Goal: Information Seeking & Learning: Learn about a topic

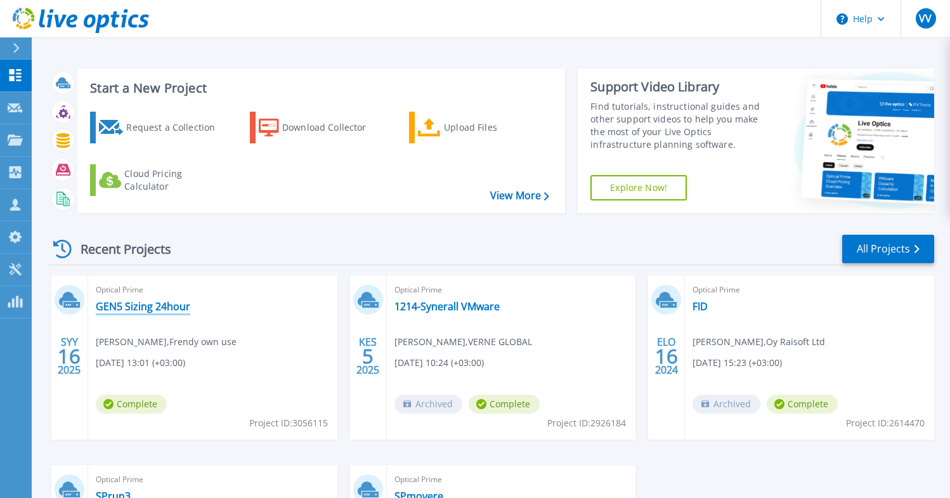
click at [170, 305] on link "GEN5 Sizing 24hour" at bounding box center [143, 306] width 94 height 13
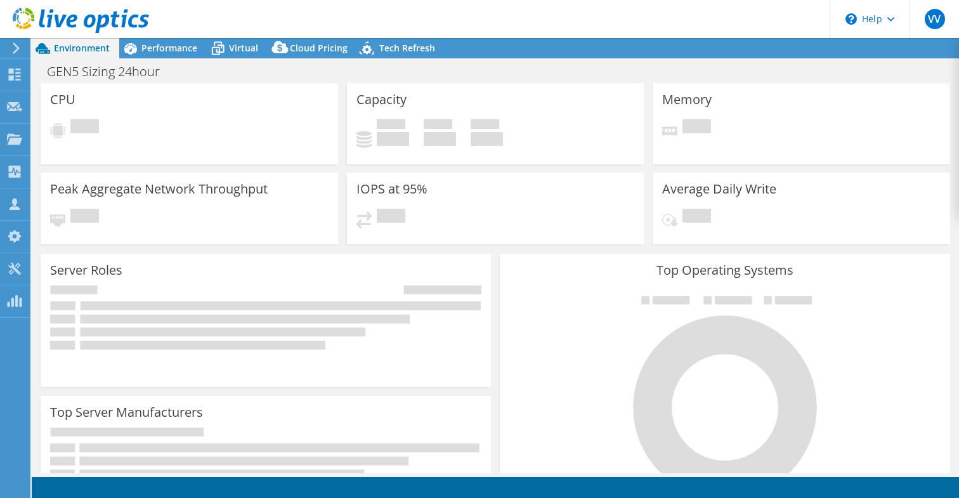
select select "EUFrankfurt"
select select "EUR"
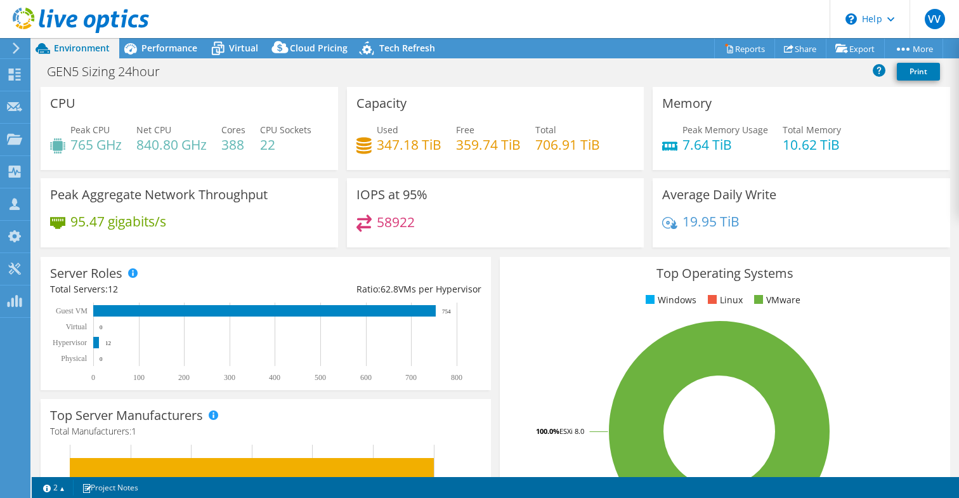
click at [459, 149] on h4 "359.74 TiB" at bounding box center [488, 145] width 65 height 14
click at [179, 51] on span "Performance" at bounding box center [169, 48] width 56 height 12
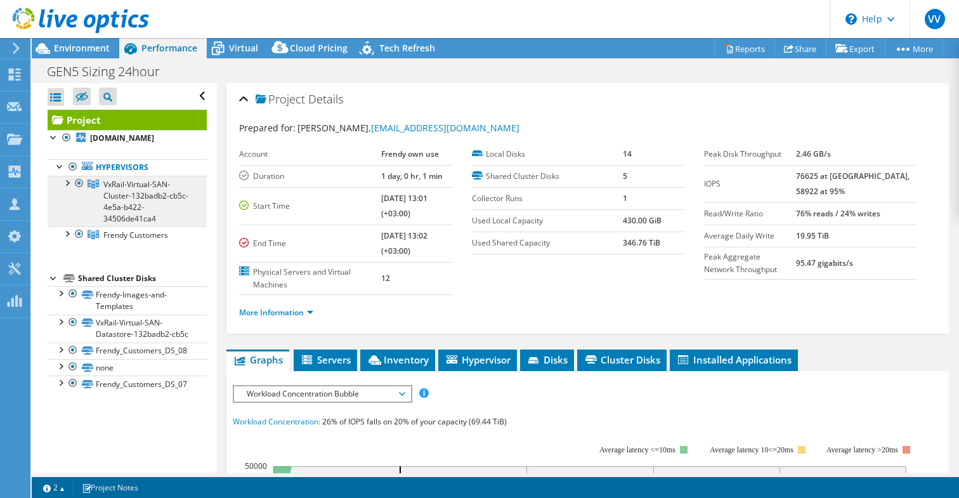
click at [139, 207] on span "VxRail-Virtual-SAN-Cluster-132badb2-cb5c-4e5a-b422-34506de41ca4" at bounding box center [145, 201] width 85 height 45
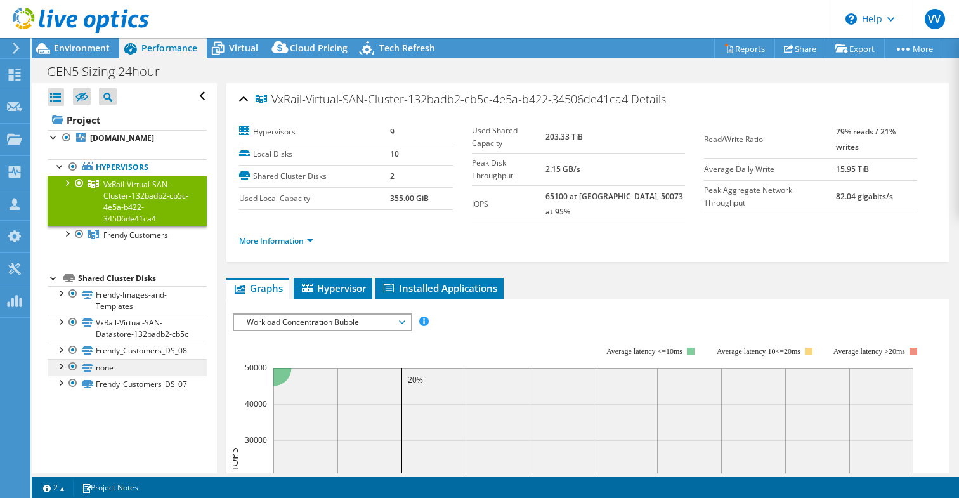
click at [102, 375] on link "none" at bounding box center [127, 367] width 159 height 16
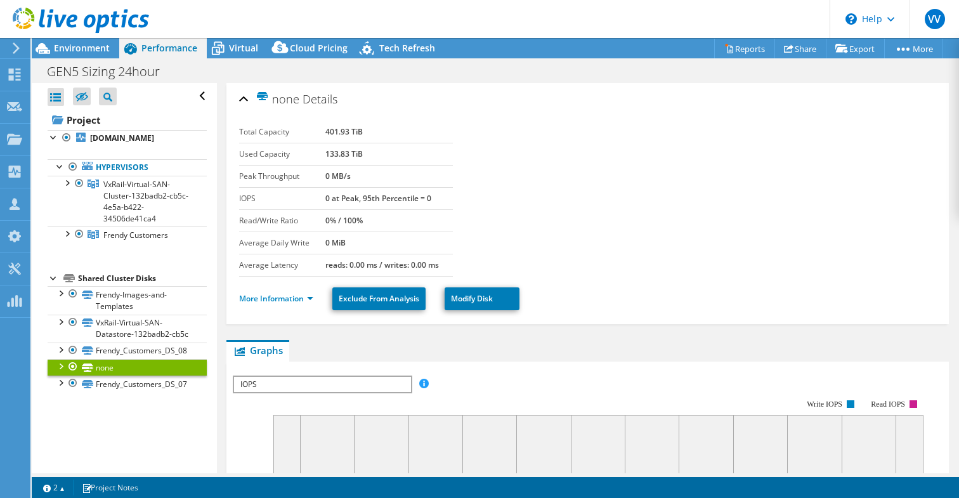
click at [62, 372] on div at bounding box center [60, 365] width 13 height 13
click at [62, 359] on div at bounding box center [60, 365] width 13 height 13
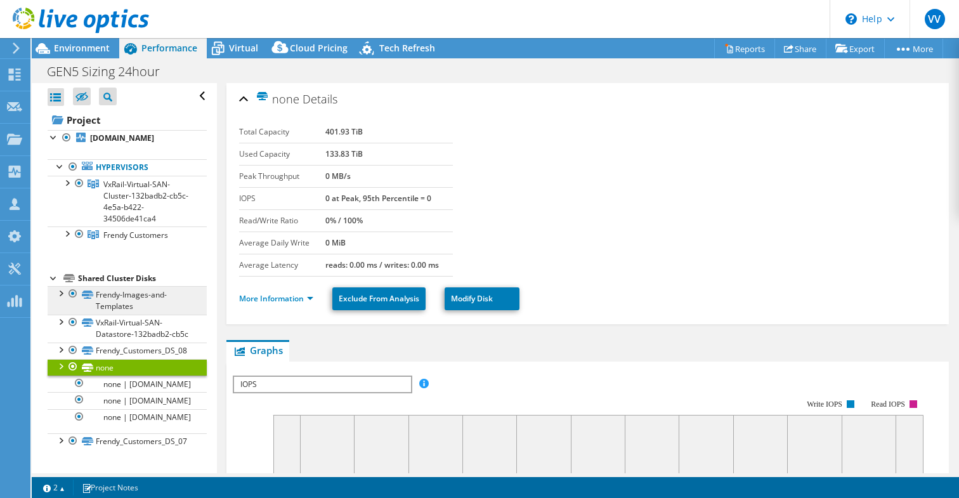
scroll to position [0, 0]
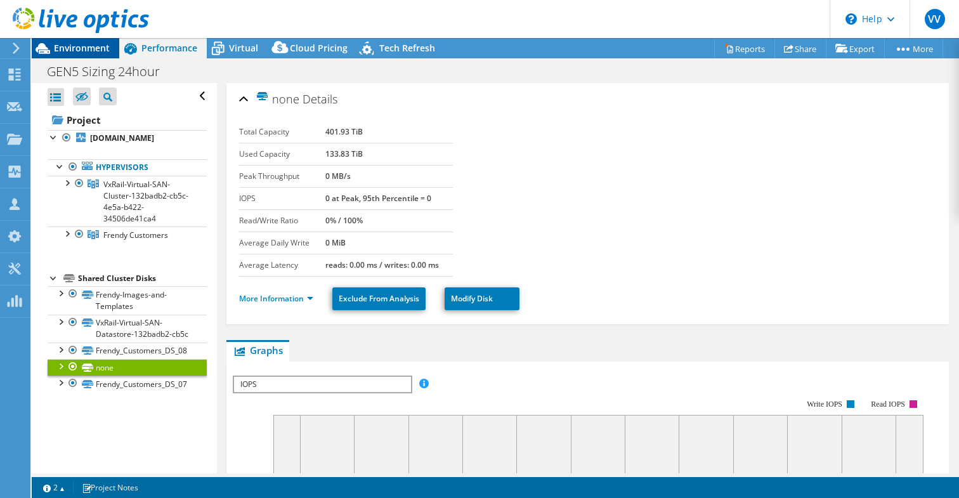
click at [89, 49] on span "Environment" at bounding box center [82, 48] width 56 height 12
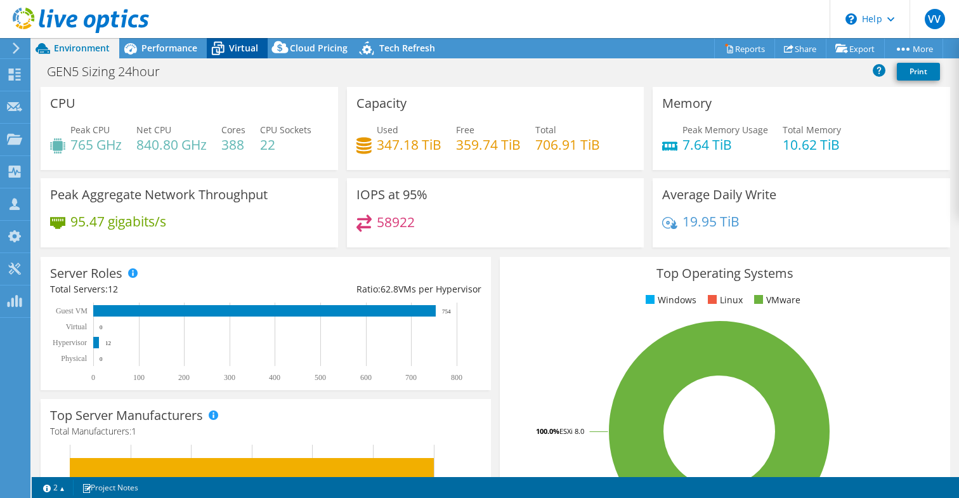
click at [238, 48] on span "Virtual" at bounding box center [243, 48] width 29 height 12
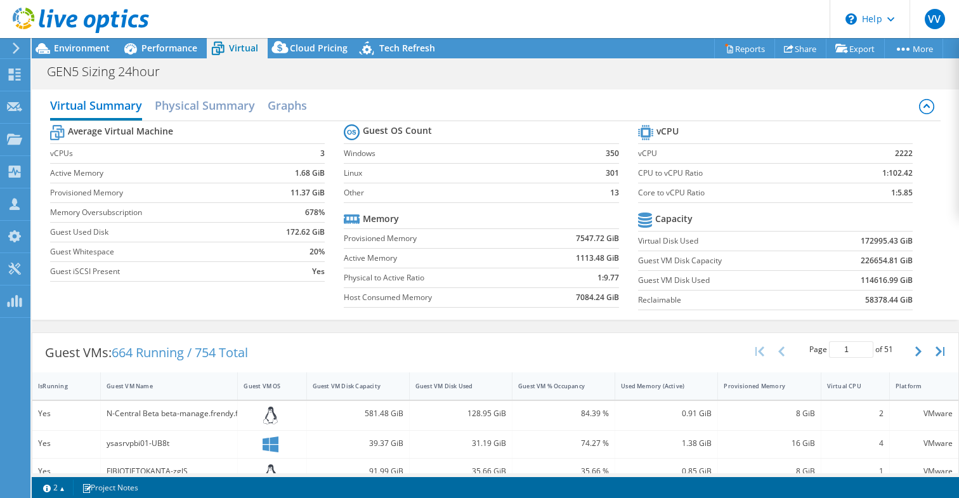
click at [895, 153] on b "2222" at bounding box center [904, 153] width 18 height 13
drag, startPoint x: 903, startPoint y: 192, endPoint x: 877, endPoint y: 190, distance: 26.1
click at [877, 190] on td "1:5.85" at bounding box center [871, 193] width 81 height 20
click at [155, 49] on span "Performance" at bounding box center [169, 48] width 56 height 12
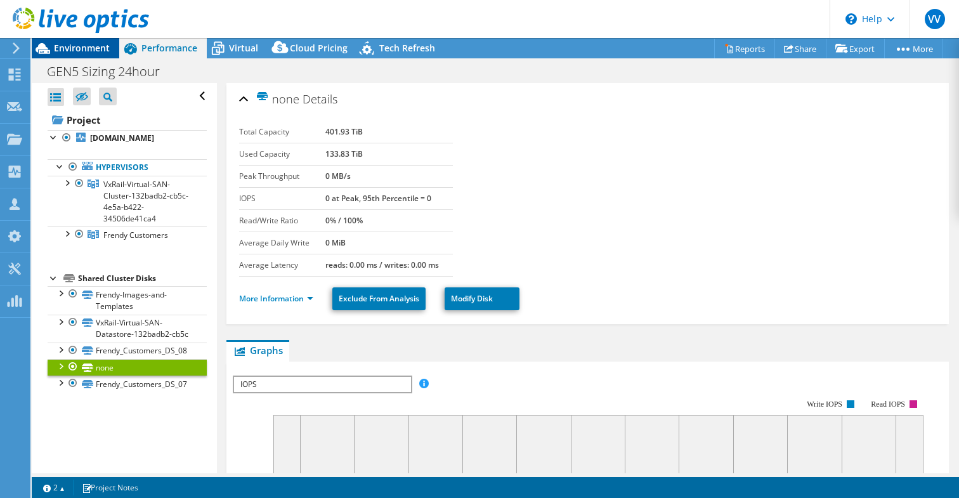
click at [94, 48] on span "Environment" at bounding box center [82, 48] width 56 height 12
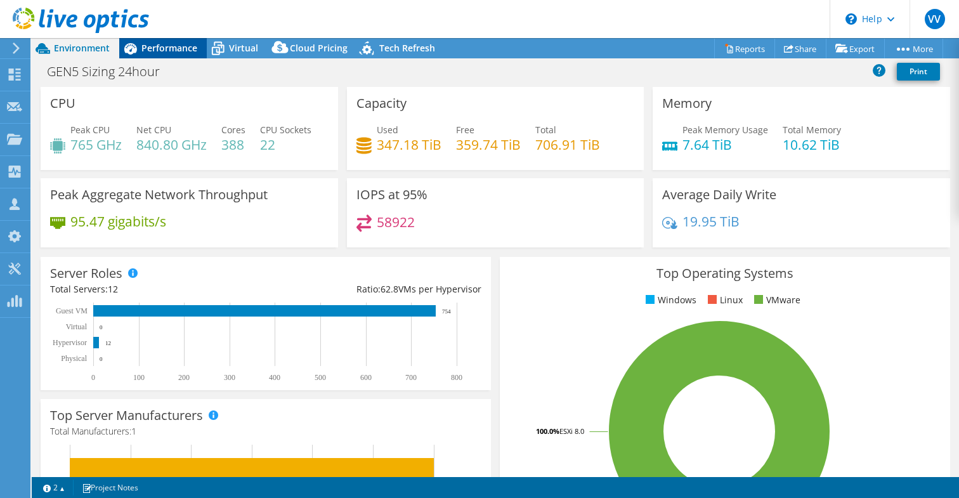
click at [148, 47] on span "Performance" at bounding box center [169, 48] width 56 height 12
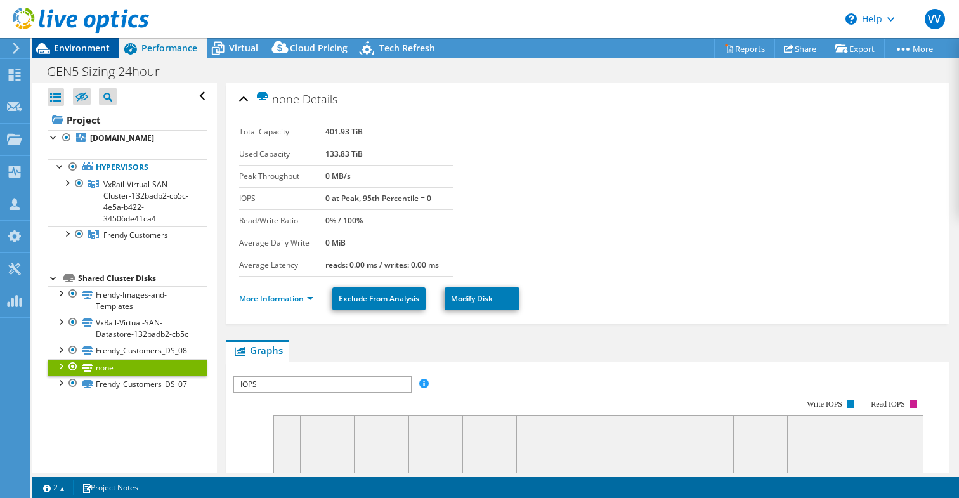
click at [85, 45] on span "Environment" at bounding box center [82, 48] width 56 height 12
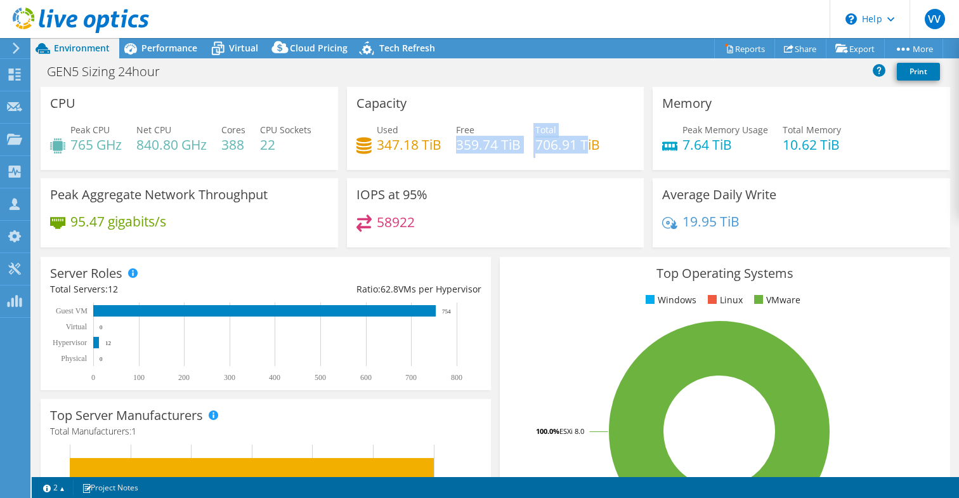
drag, startPoint x: 455, startPoint y: 143, endPoint x: 585, endPoint y: 143, distance: 130.0
click at [585, 143] on div "Used 347.18 TiB Free 359.74 TiB Total 706.91 TiB" at bounding box center [495, 143] width 278 height 41
click at [563, 160] on div "Used 347.18 TiB Free 359.74 TiB Total 706.91 TiB" at bounding box center [495, 143] width 278 height 41
drag, startPoint x: 573, startPoint y: 146, endPoint x: 457, endPoint y: 147, distance: 116.1
click at [457, 147] on div "Used 347.18 TiB Free 359.74 TiB Total 706.91 TiB" at bounding box center [495, 143] width 278 height 41
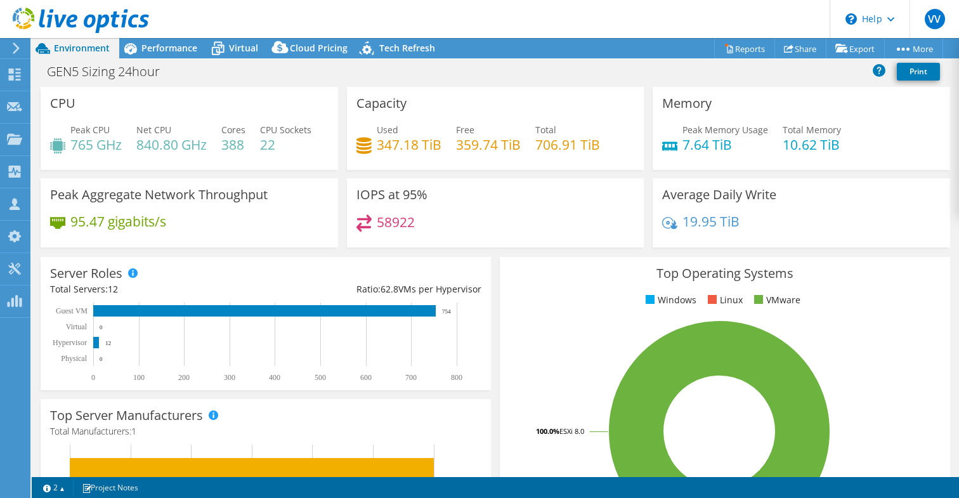
click at [464, 165] on div "Capacity Used 347.18 TiB Free 359.74 TiB Total 706.91 TiB" at bounding box center [495, 128] width 297 height 83
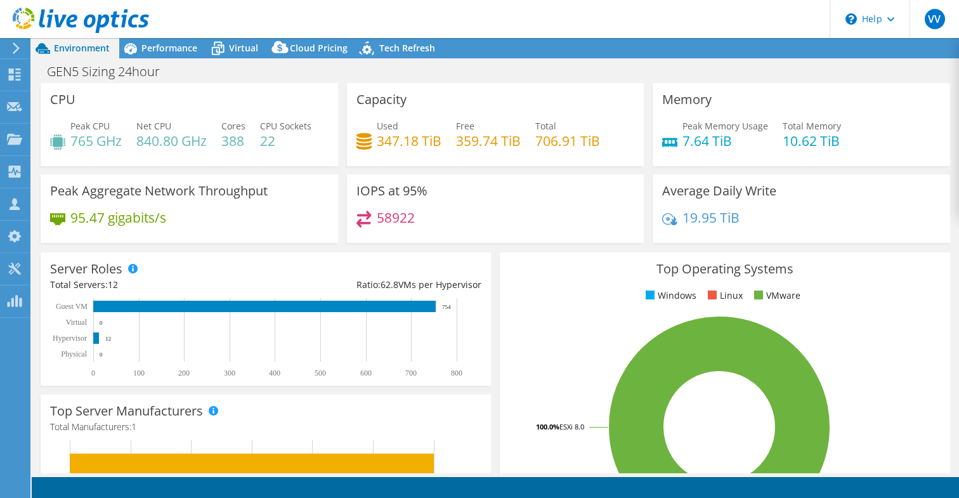
select select "EUFrankfurt"
select select "EUR"
